Goal: Transaction & Acquisition: Purchase product/service

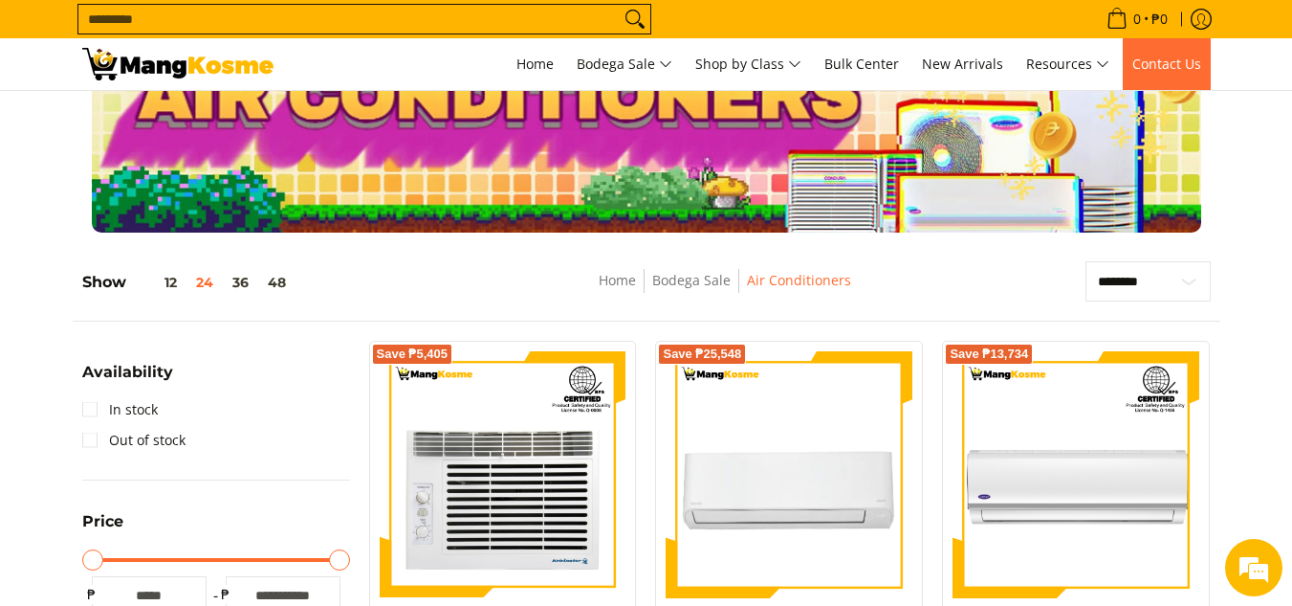
scroll to position [96, 0]
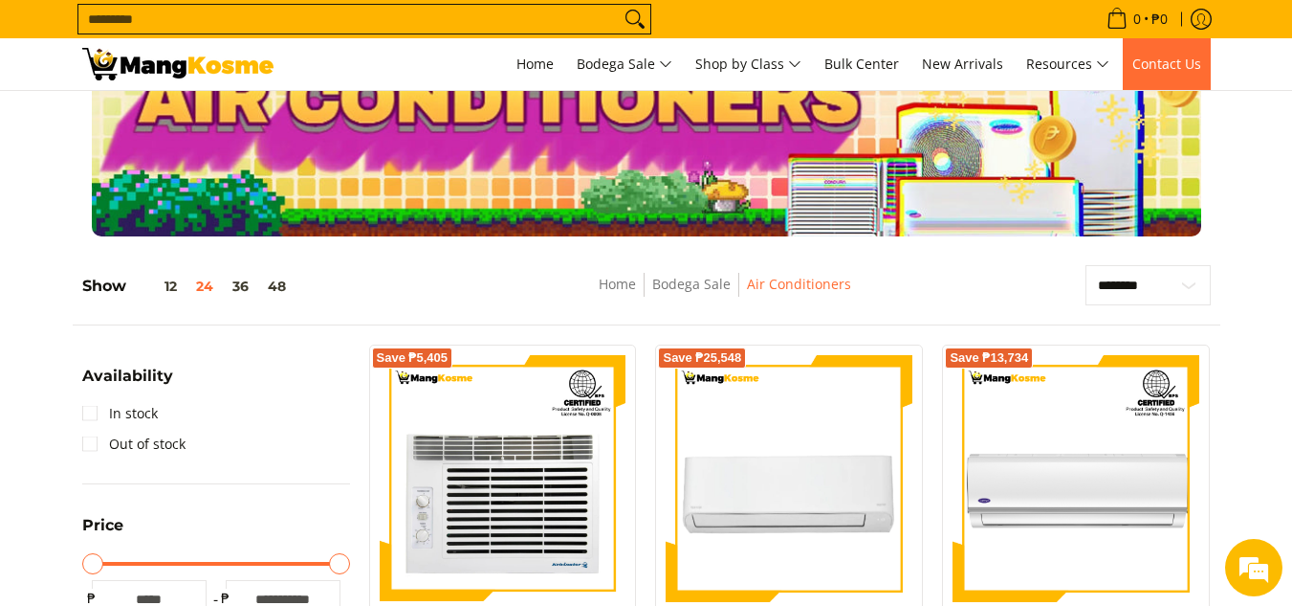
click at [1160, 61] on span "Contact Us" at bounding box center [1167, 64] width 69 height 18
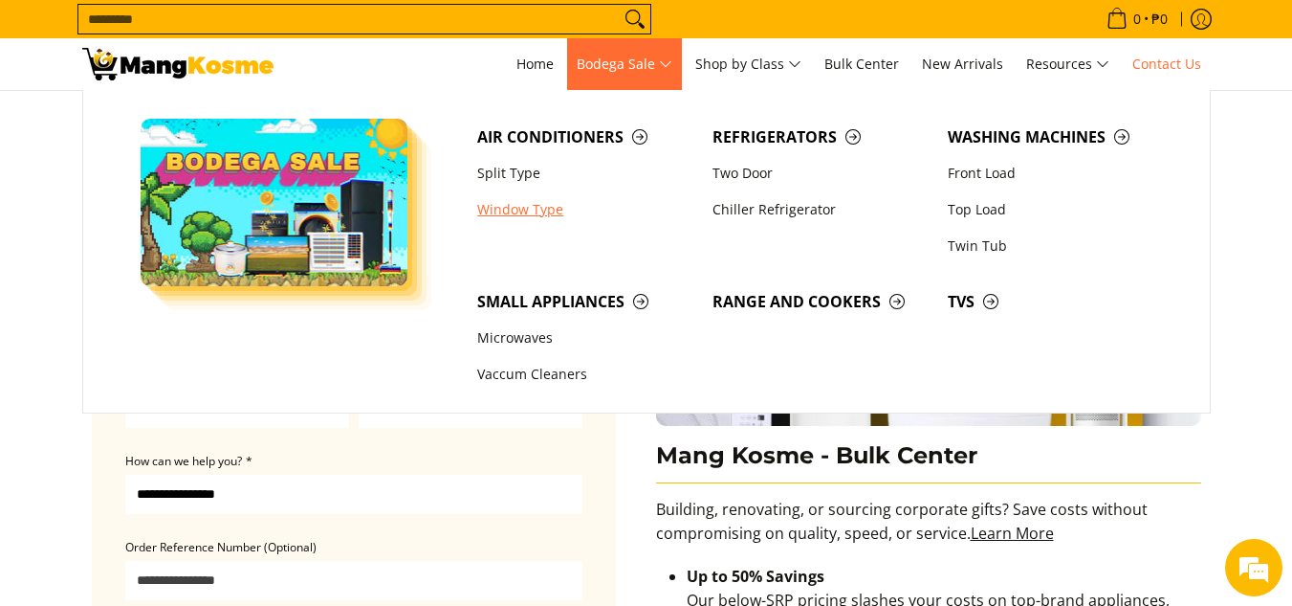
click at [522, 206] on link "Window Type" at bounding box center [585, 209] width 235 height 36
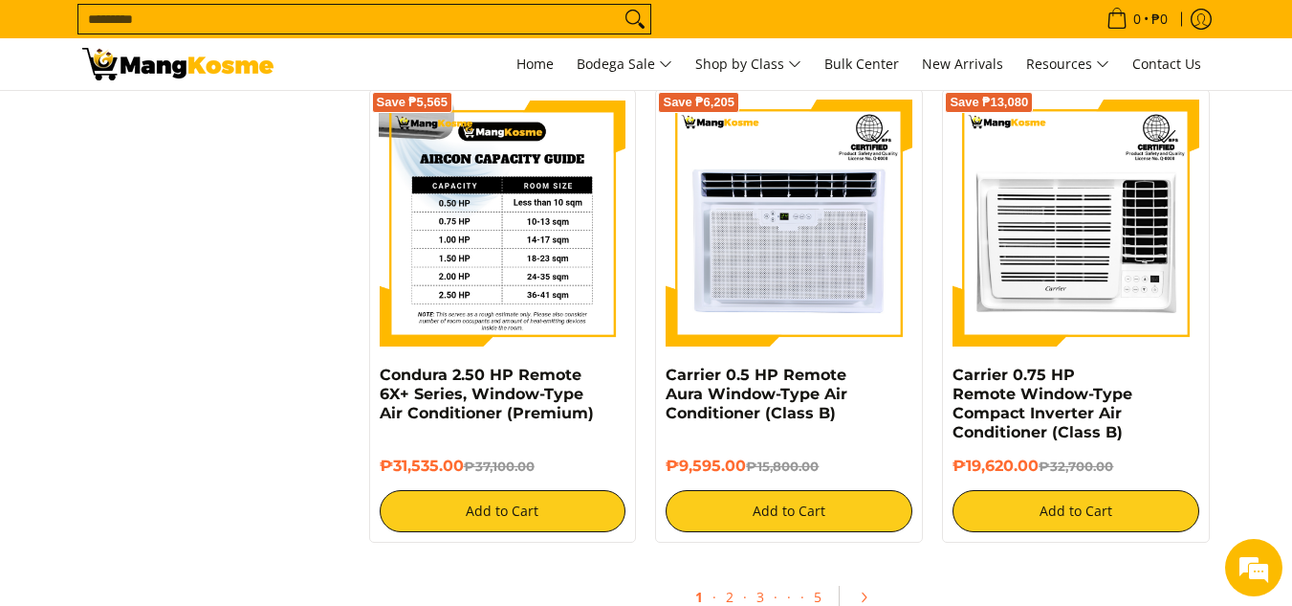
scroll to position [3635, 0]
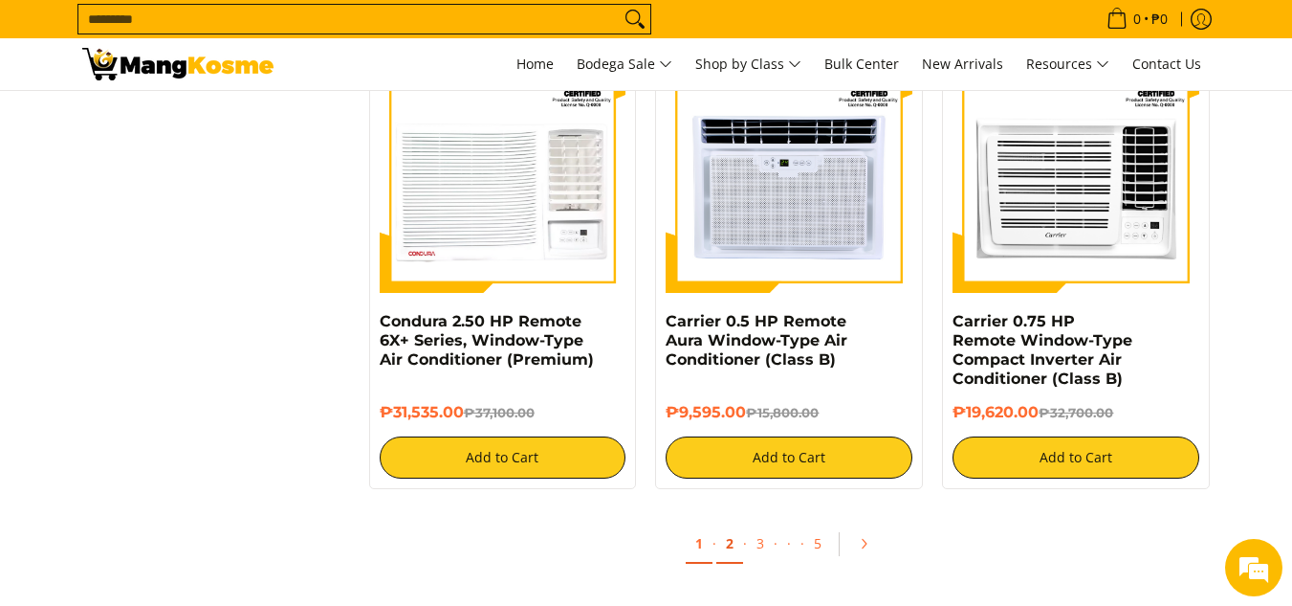
click at [727, 544] on link "2" at bounding box center [730, 543] width 27 height 39
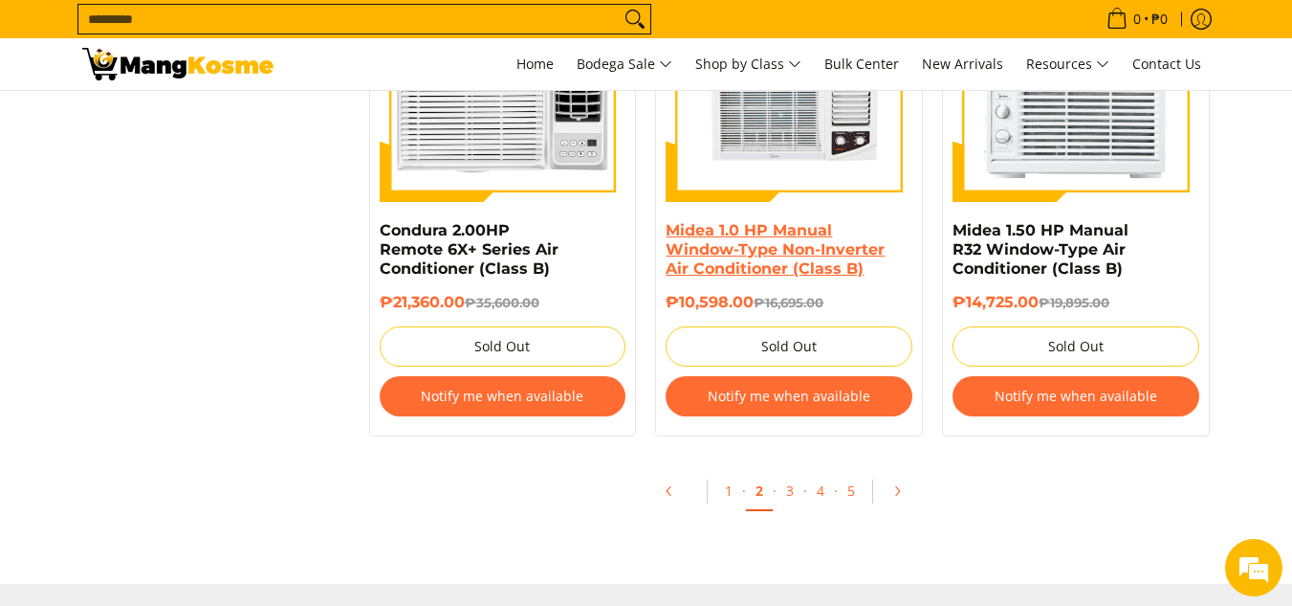
scroll to position [4209, 0]
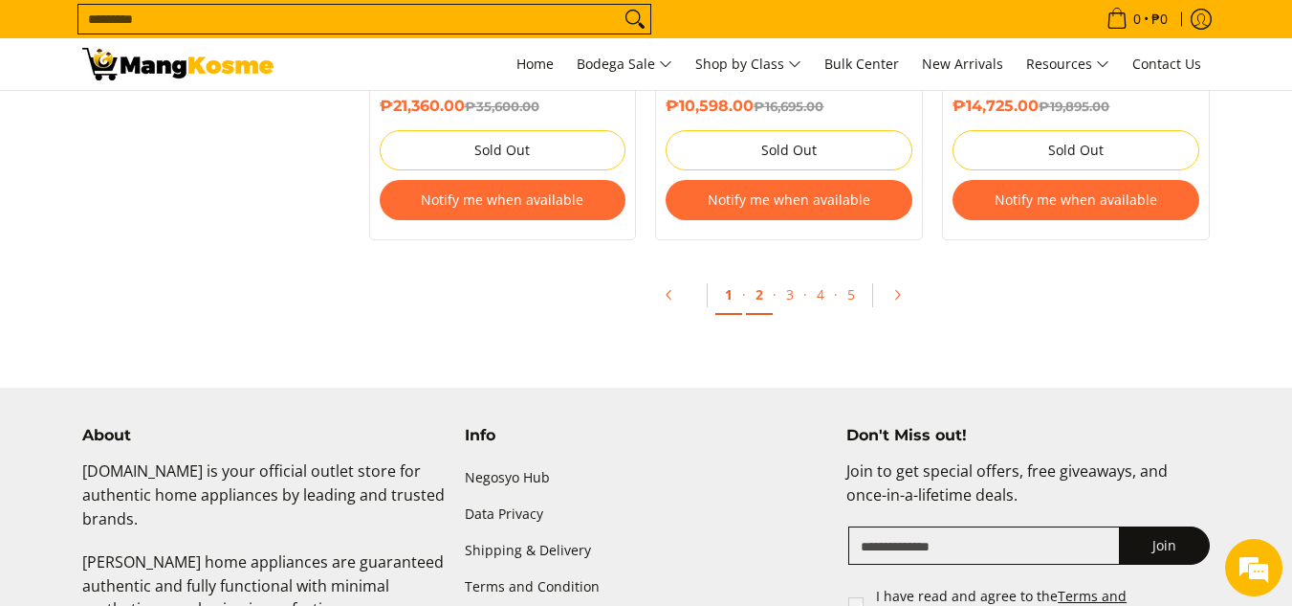
click at [727, 296] on link "1" at bounding box center [729, 295] width 27 height 39
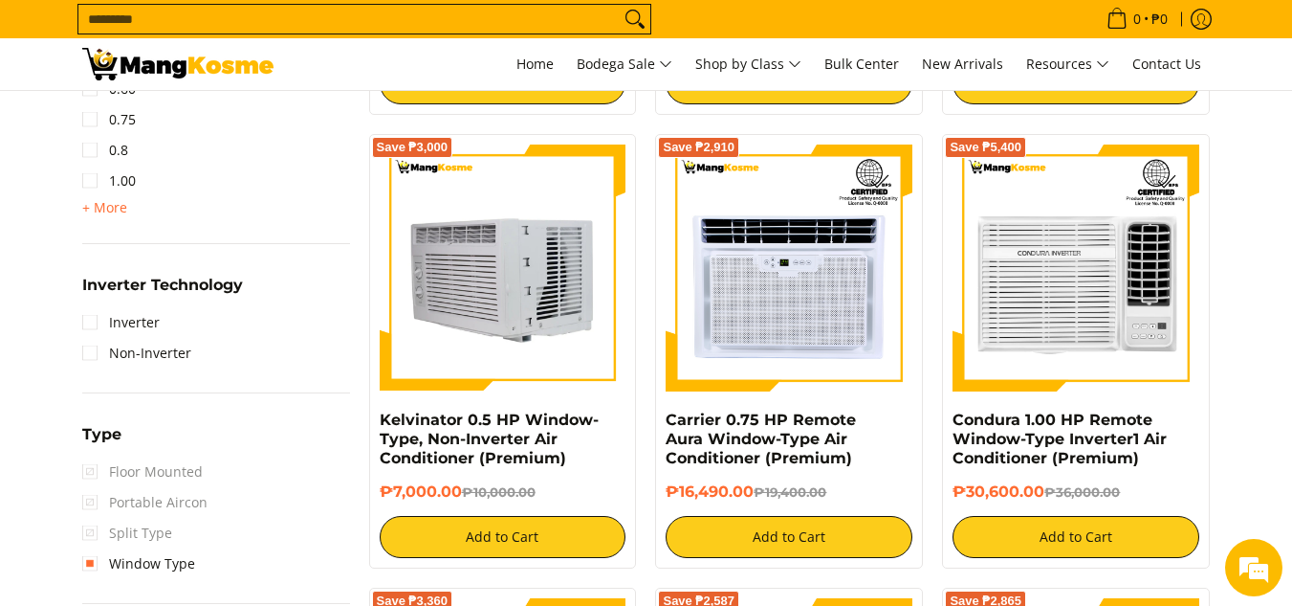
scroll to position [1244, 0]
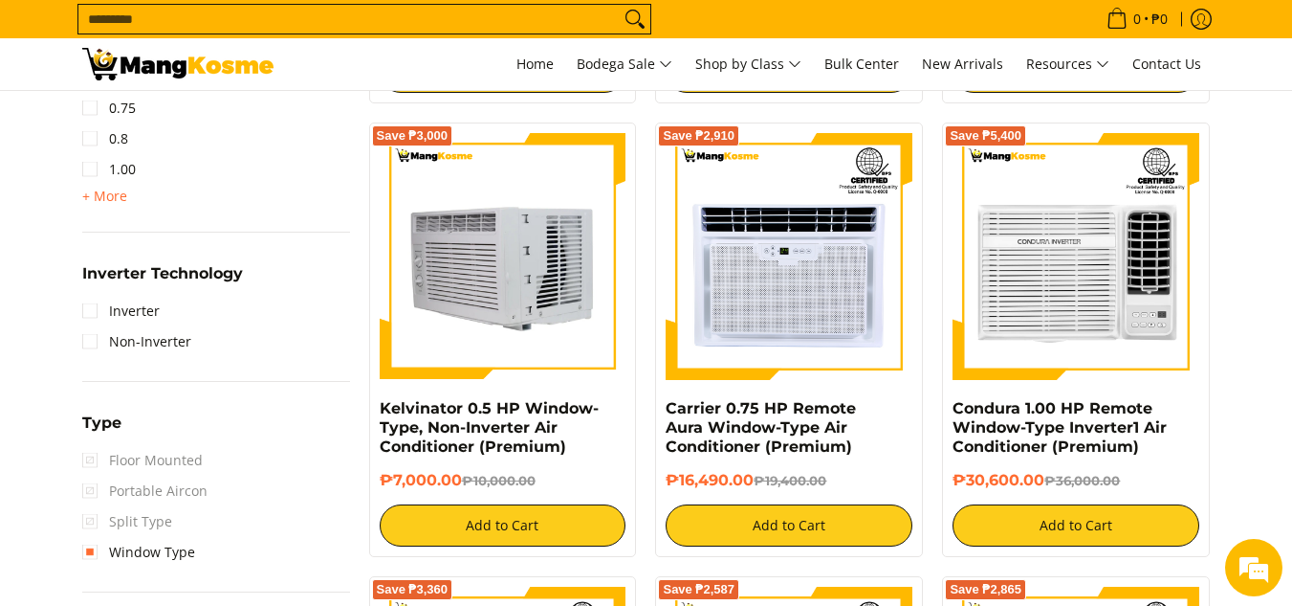
click at [496, 275] on img at bounding box center [503, 256] width 247 height 247
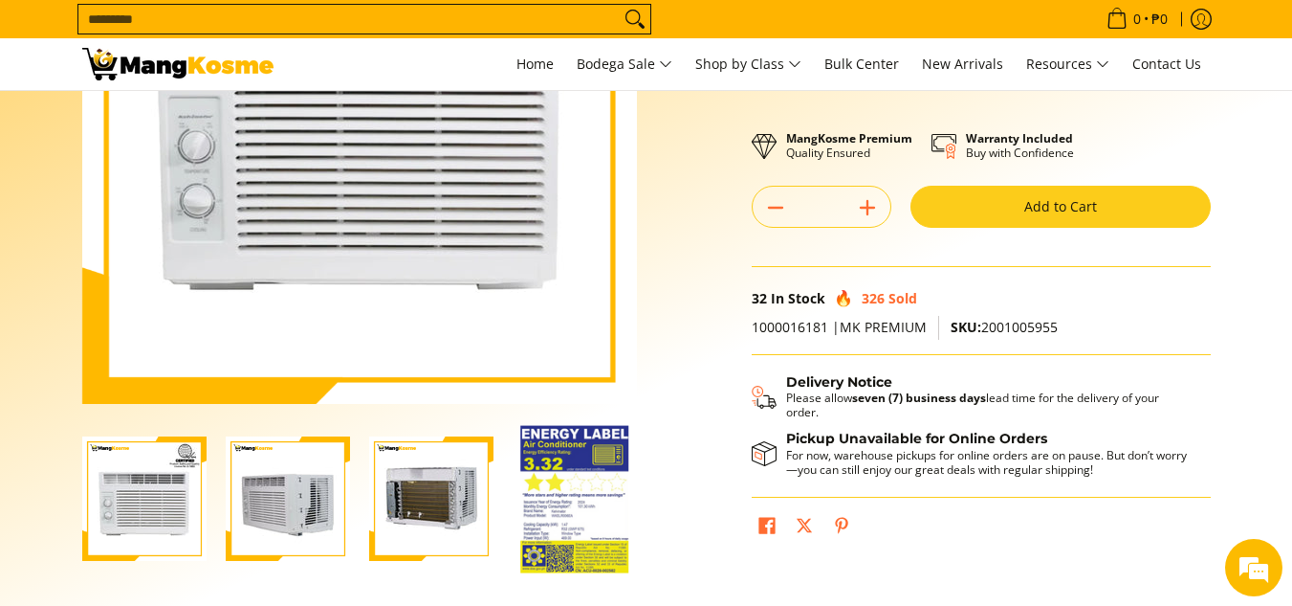
scroll to position [287, 0]
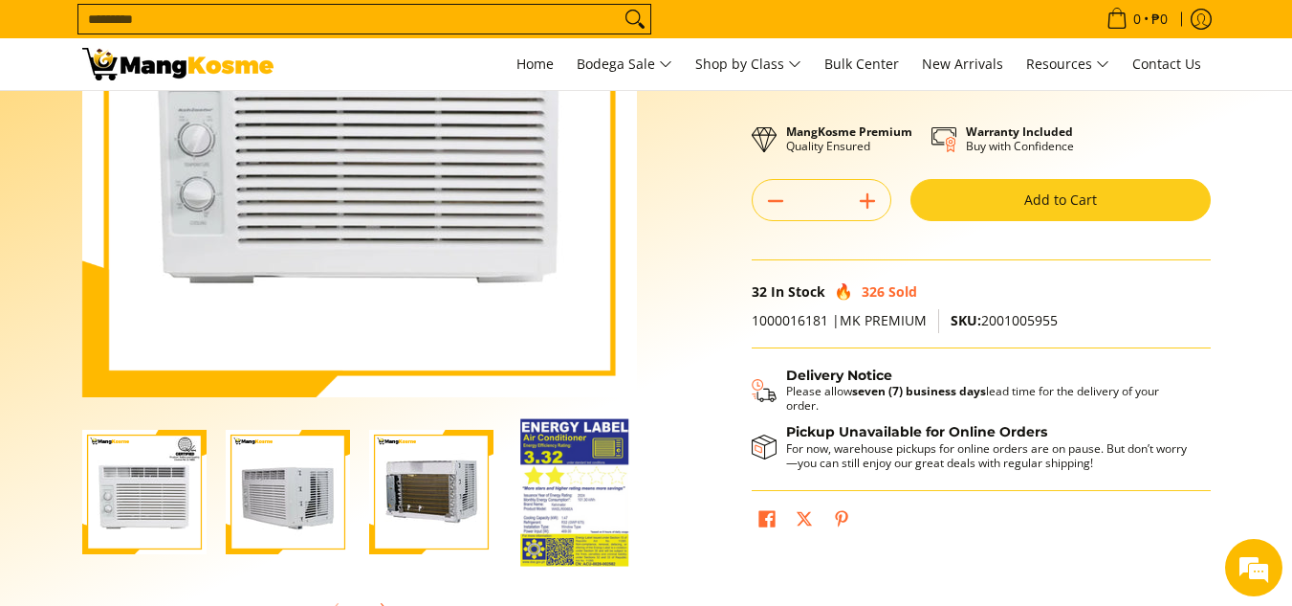
click at [293, 475] on img "Kelvinator 0.5 HP Window-Type, Non-Inverter Air Conditioner (Premium)-2" at bounding box center [288, 492] width 124 height 124
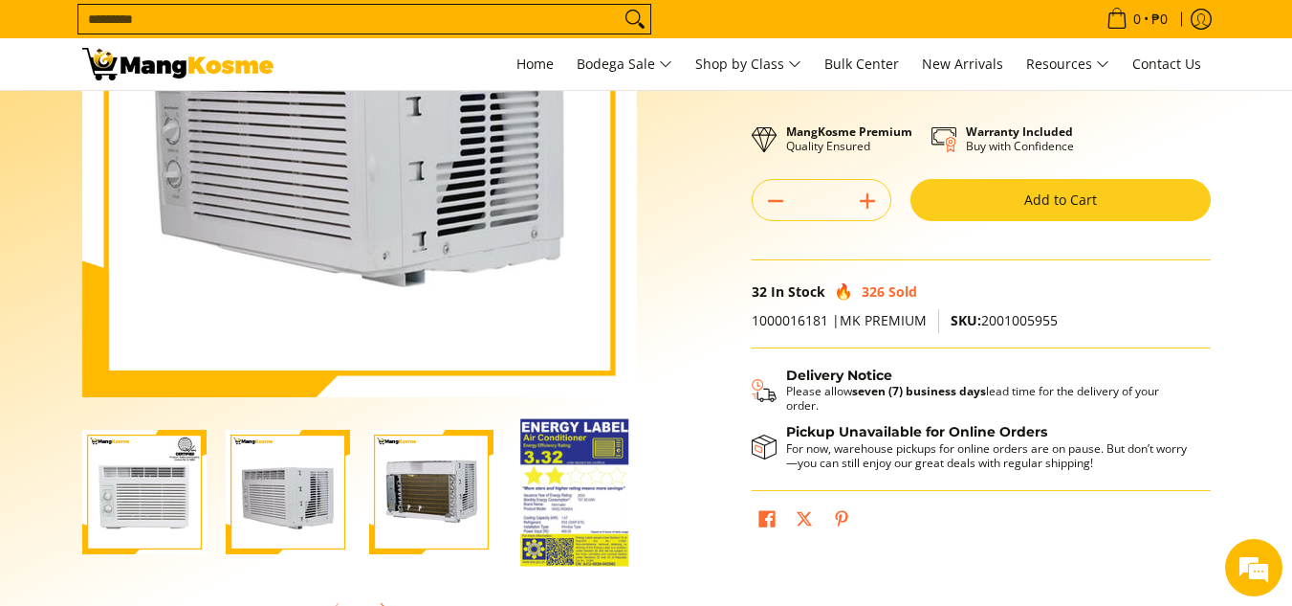
click at [421, 497] on img "Kelvinator 0.5 HP Window-Type, Non-Inverter Air Conditioner (Premium)-3" at bounding box center [431, 492] width 124 height 124
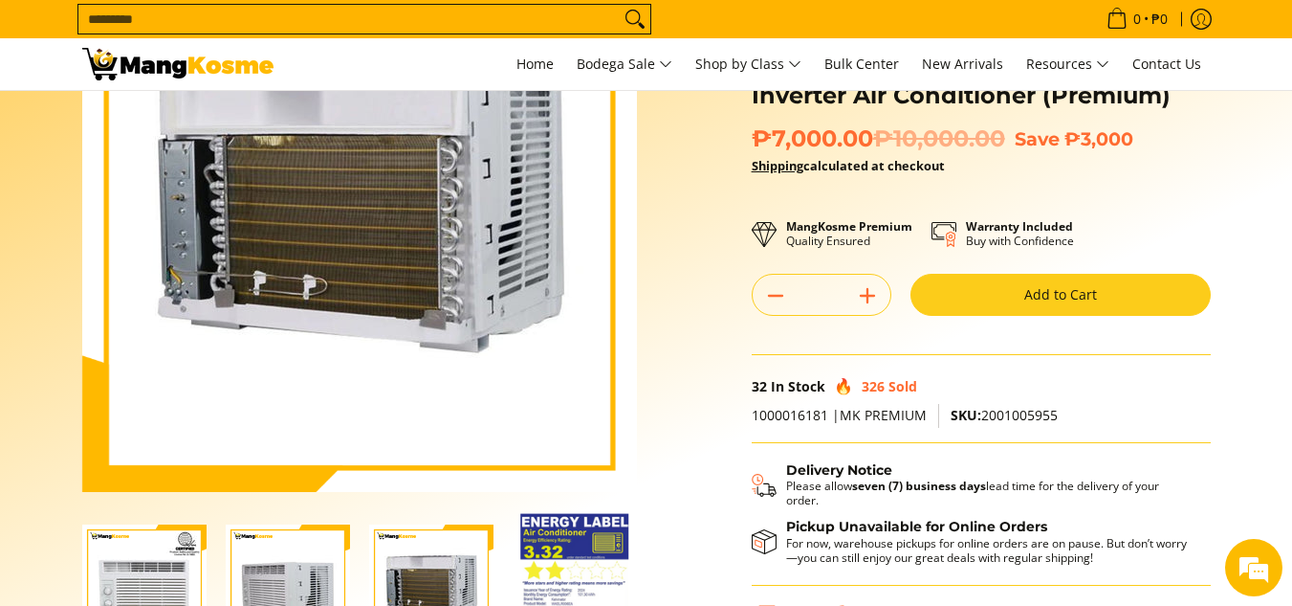
scroll to position [191, 0]
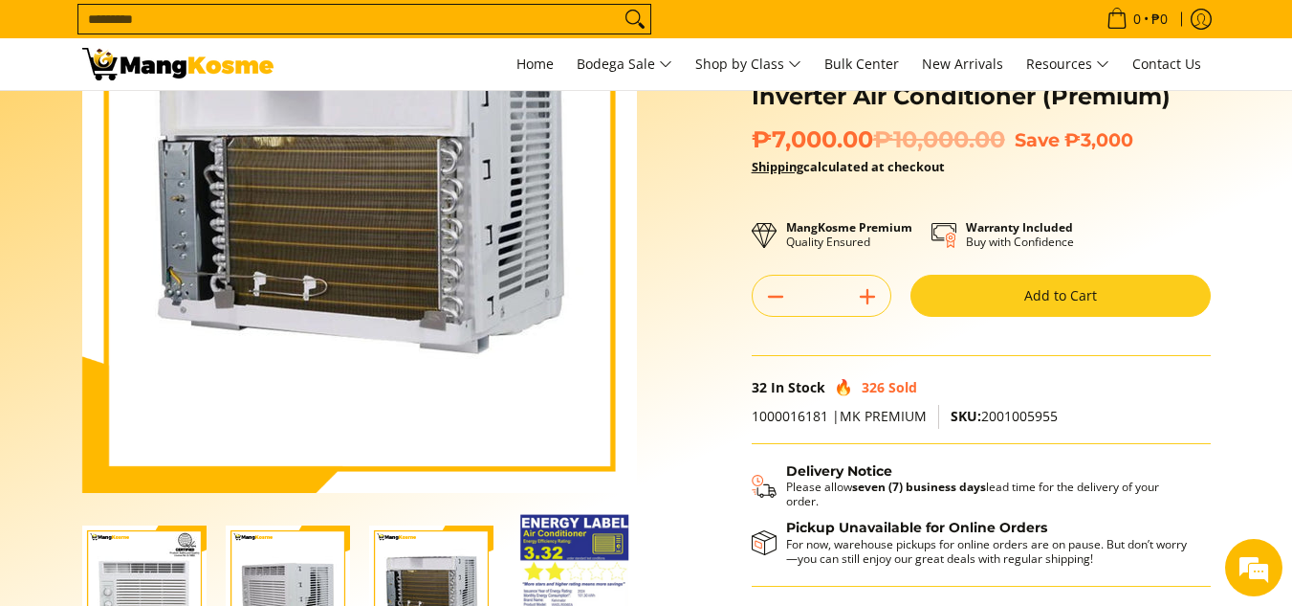
click at [581, 534] on img "Kelvinator 0.5 HP Window-Type, Non-Inverter Air Conditioner (Premium)-4" at bounding box center [574, 588] width 109 height 148
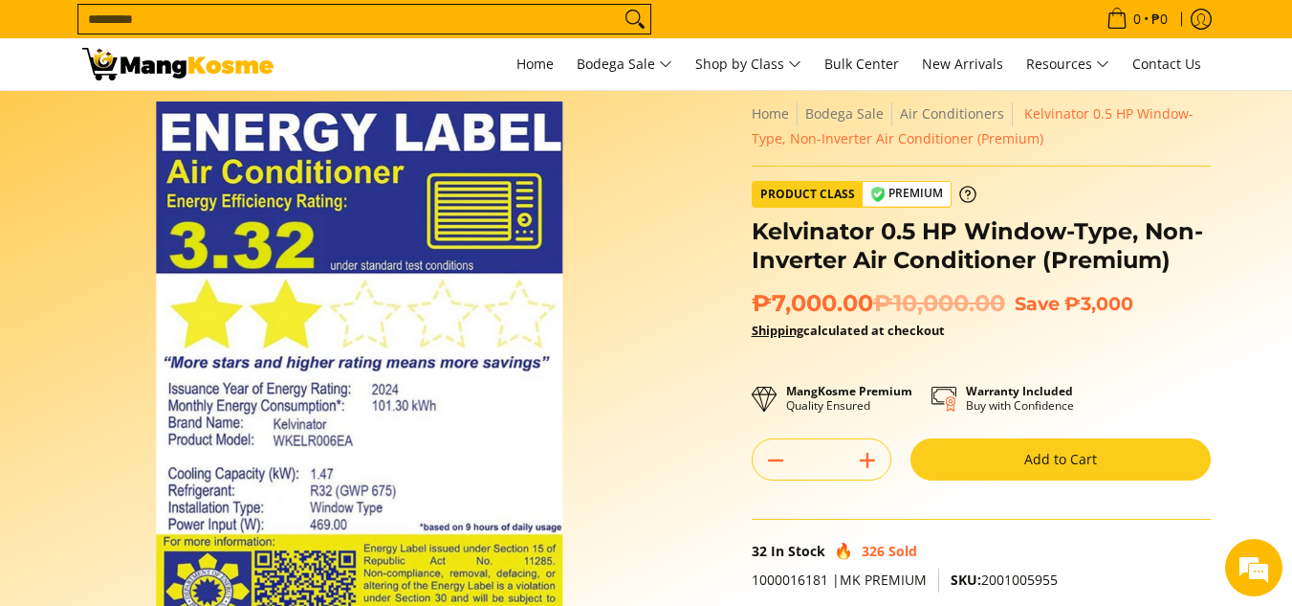
scroll to position [0, 0]
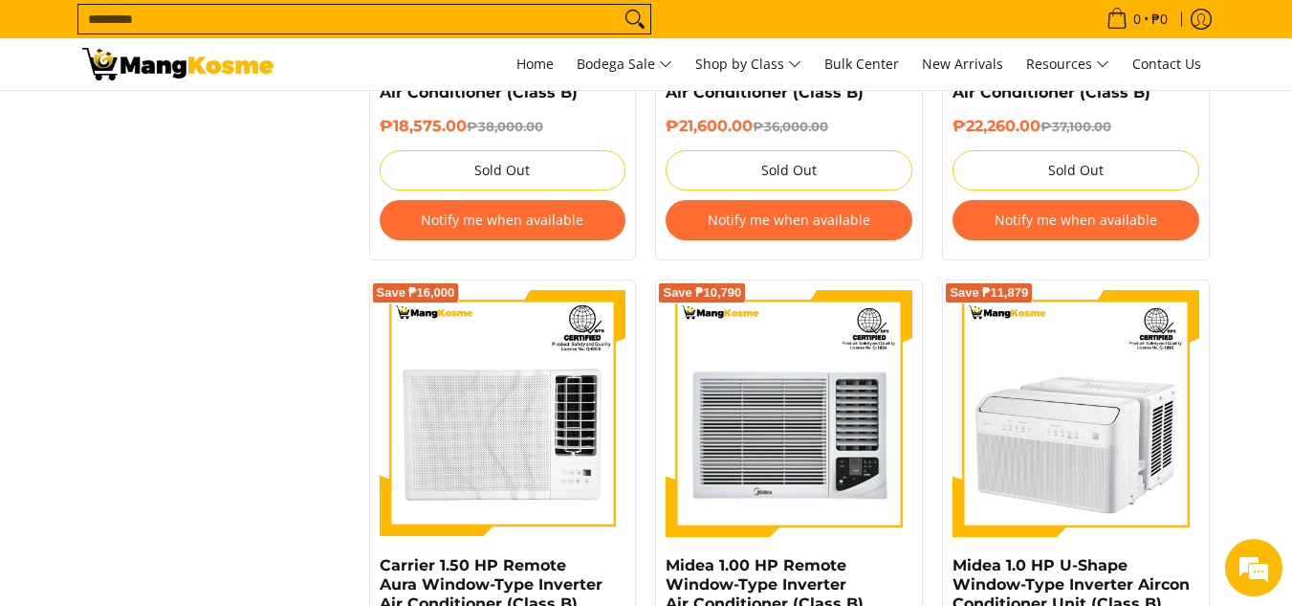
scroll to position [2088, 0]
